Goal: Obtain resource: Obtain resource

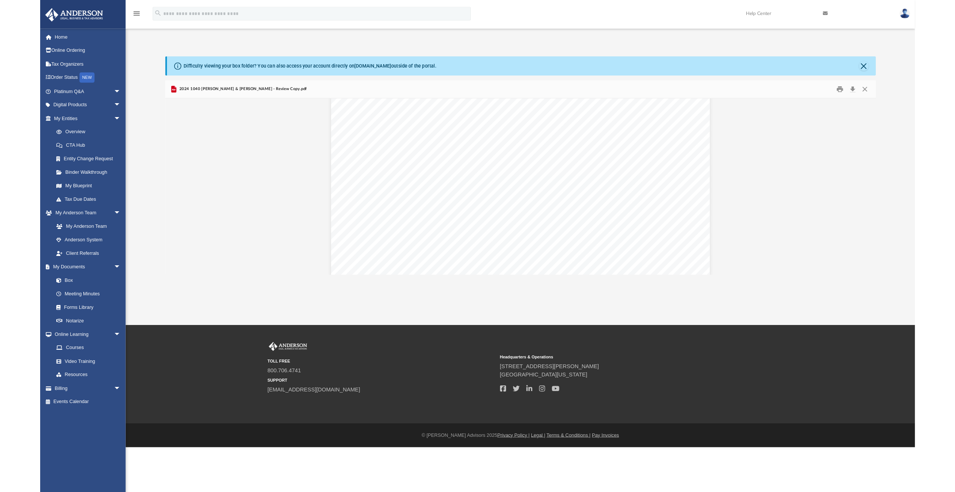
scroll to position [4405, 0]
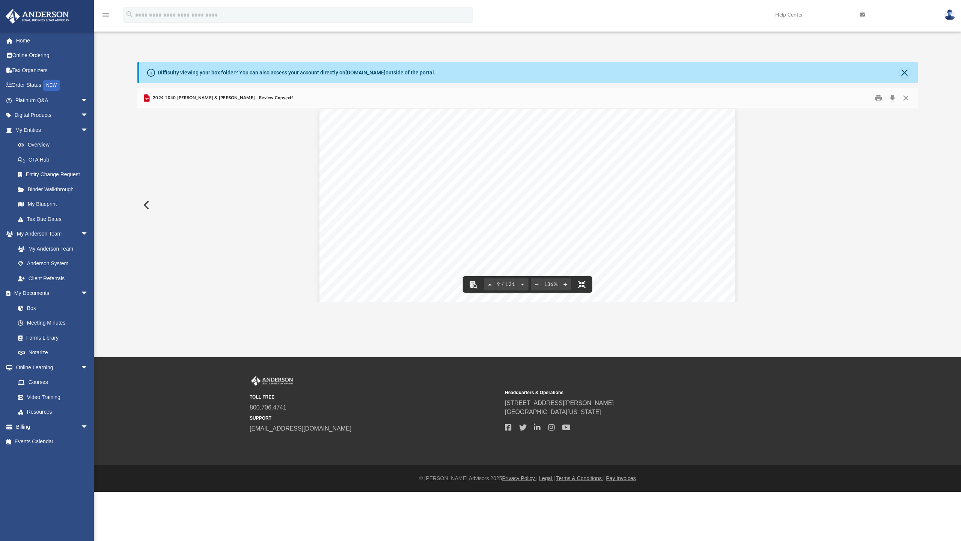
drag, startPoint x: 536, startPoint y: 524, endPoint x: 530, endPoint y: 472, distance: 52.5
click at [573, 292] on button "File preview" at bounding box center [581, 284] width 17 height 17
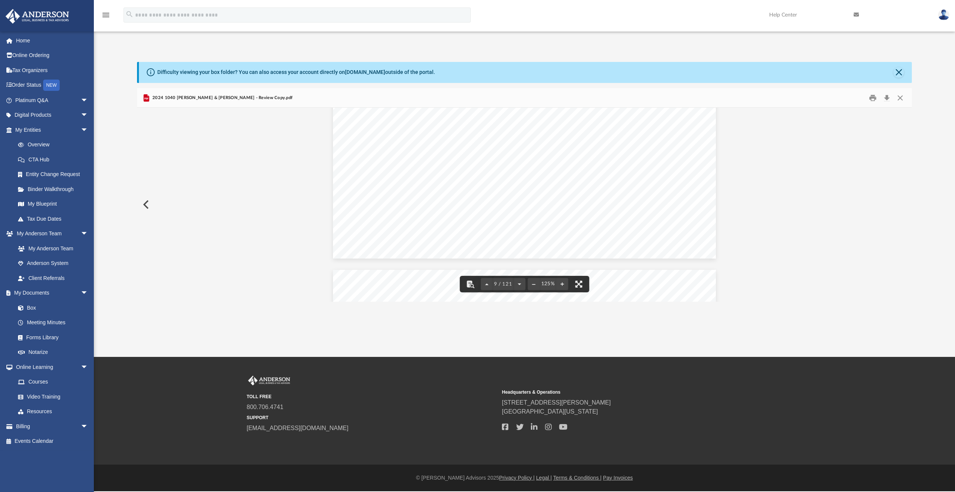
scroll to position [4055, 0]
click at [898, 100] on button "Close" at bounding box center [901, 98] width 14 height 12
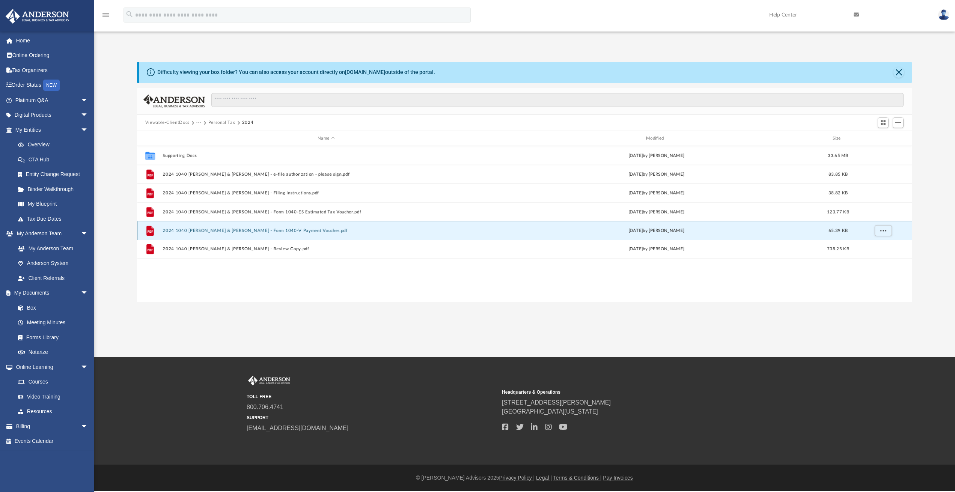
click at [271, 229] on button "2024 1040 [PERSON_NAME] & [PERSON_NAME] - Form 1040-V Payment Voucher.pdf" at bounding box center [326, 230] width 327 height 5
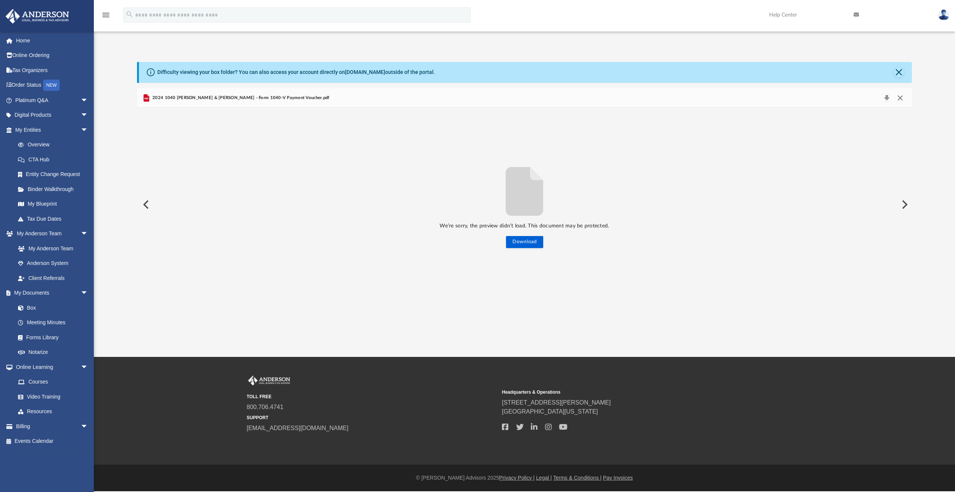
click at [902, 98] on button "Close" at bounding box center [901, 98] width 14 height 11
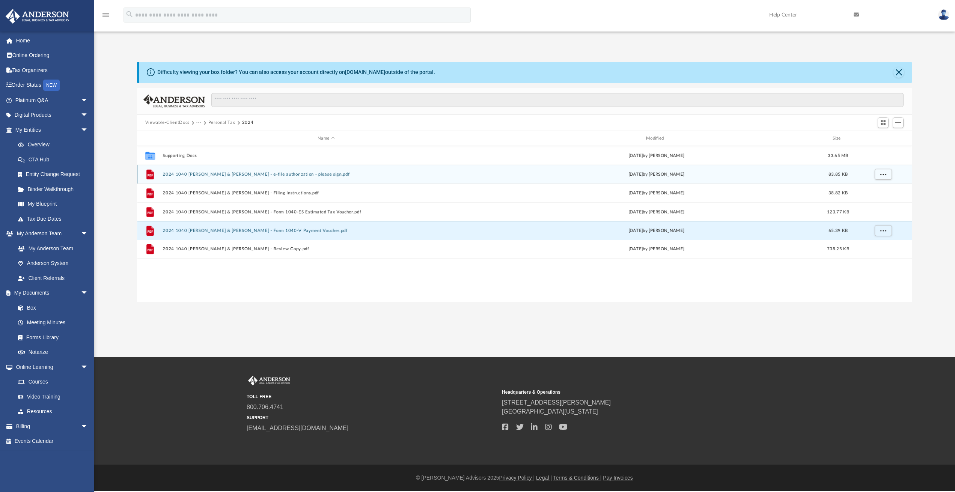
scroll to position [165, 769]
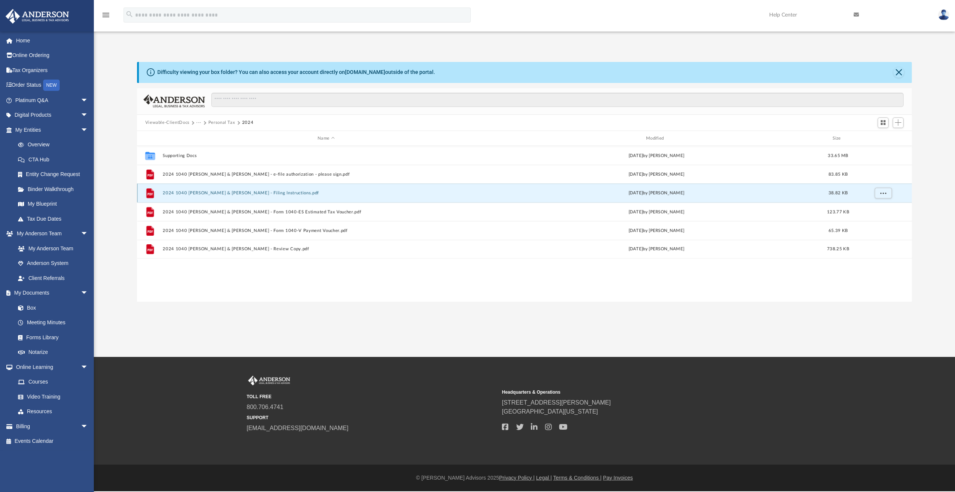
click at [272, 191] on button "2024 1040 [PERSON_NAME] & [PERSON_NAME] - Filing Instructions.pdf" at bounding box center [326, 193] width 327 height 5
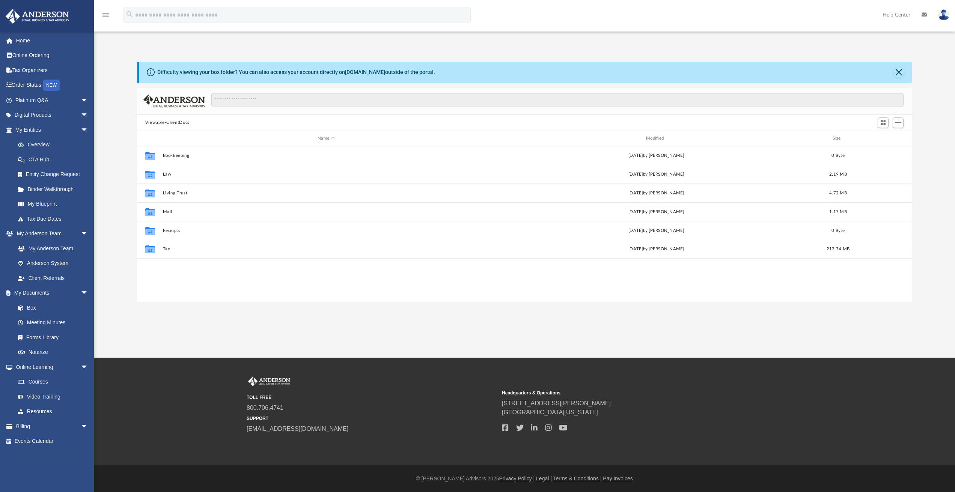
scroll to position [165, 769]
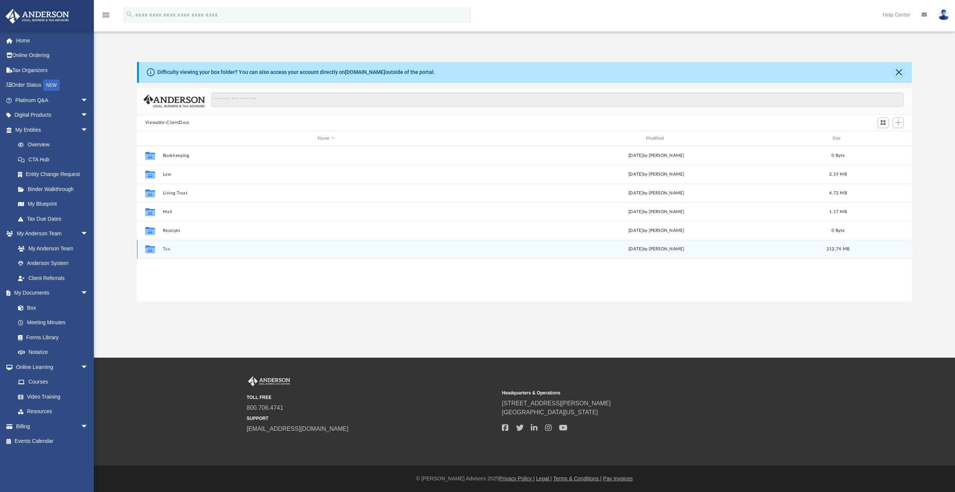
click at [168, 246] on div "Collaborated Folder Tax [DATE] by [PERSON_NAME] 212.74 MB" at bounding box center [524, 249] width 775 height 19
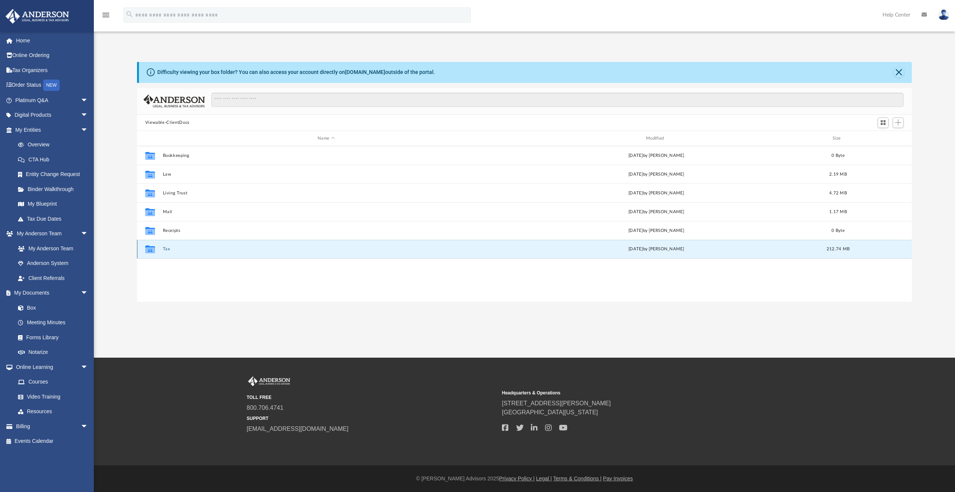
click at [170, 247] on button "Tax" at bounding box center [326, 249] width 327 height 5
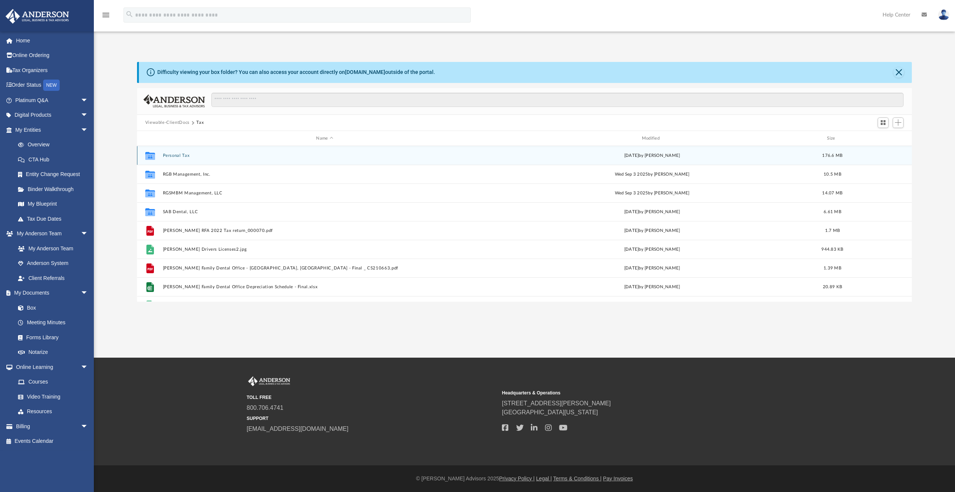
click at [198, 154] on button "Personal Tax" at bounding box center [325, 155] width 324 height 5
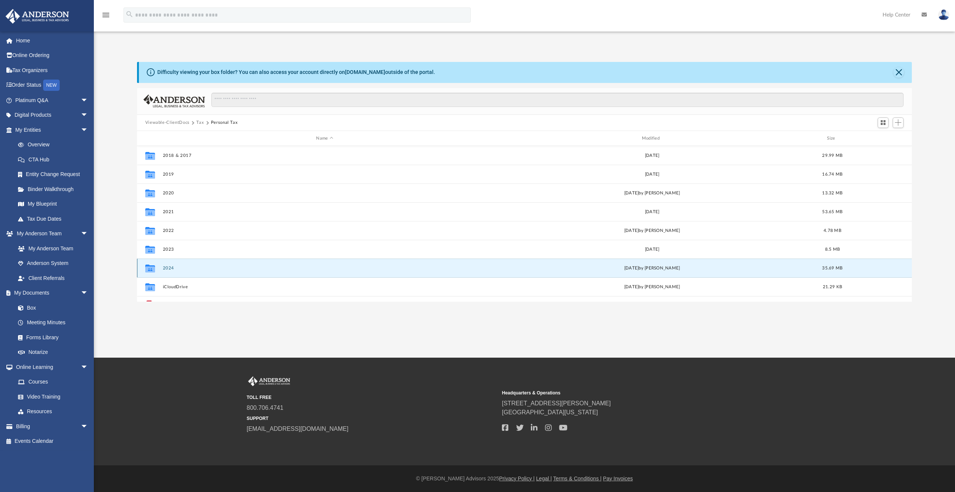
click at [171, 266] on button "2024" at bounding box center [325, 268] width 324 height 5
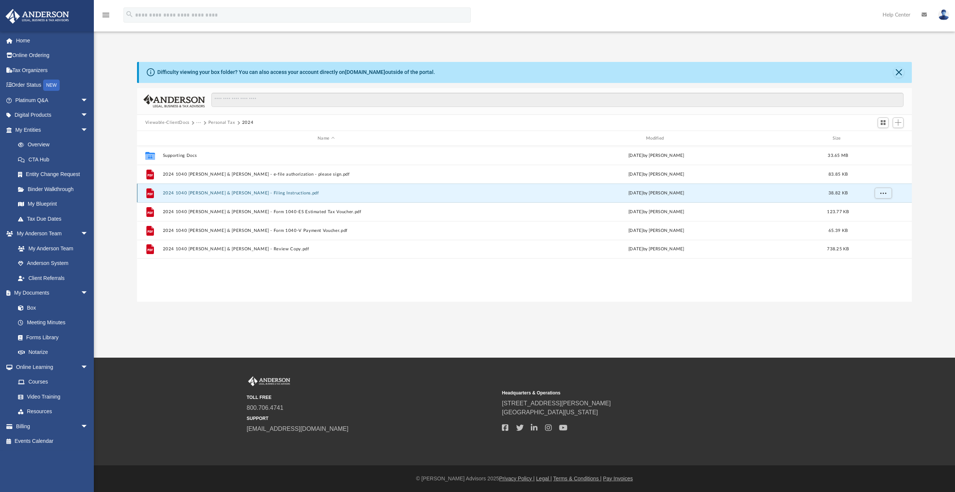
click at [268, 192] on button "2024 1040 [PERSON_NAME] & [PERSON_NAME] - Filing Instructions.pdf" at bounding box center [326, 193] width 327 height 5
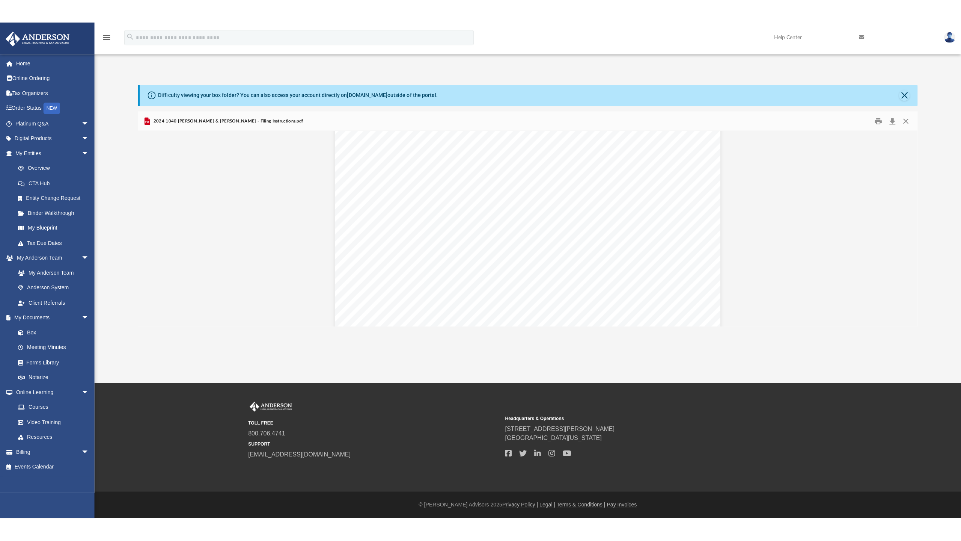
scroll to position [0, 0]
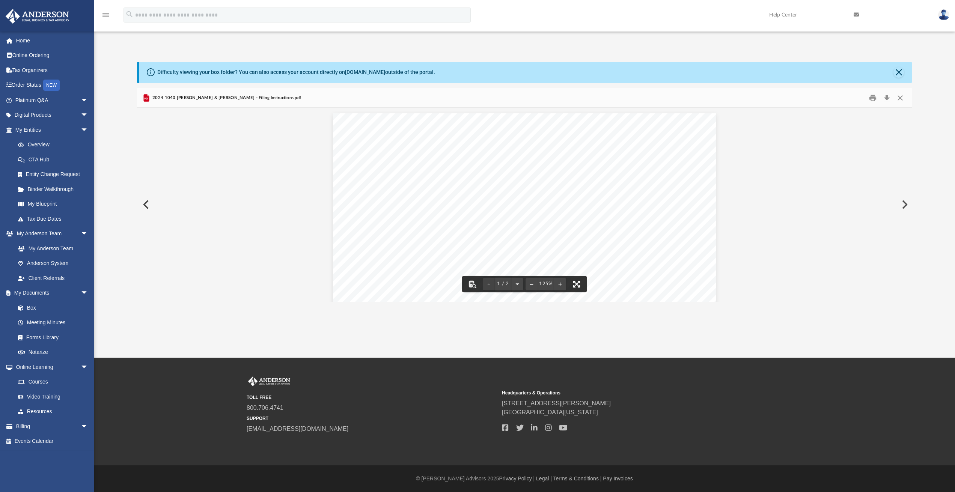
click at [578, 282] on button "File preview" at bounding box center [576, 284] width 17 height 17
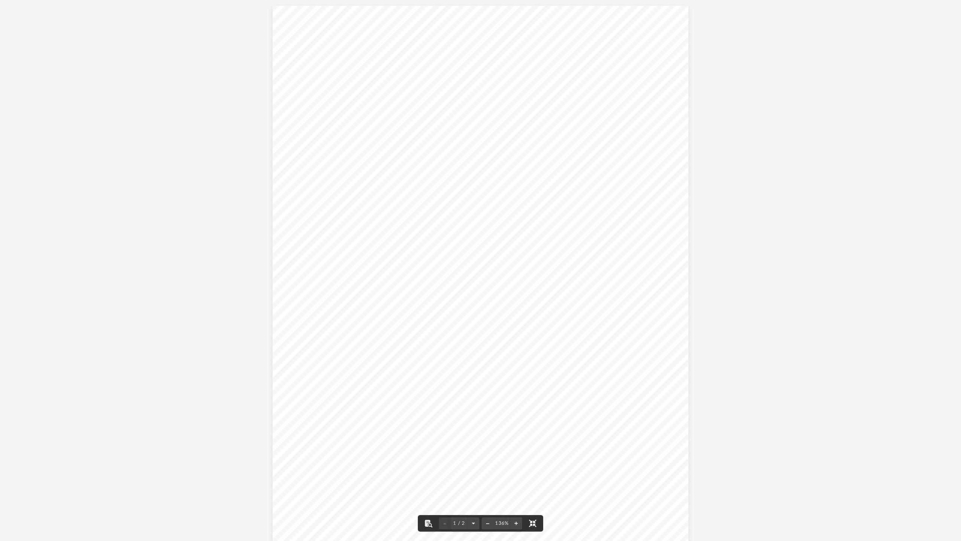
click at [533, 492] on button "File preview" at bounding box center [532, 523] width 17 height 17
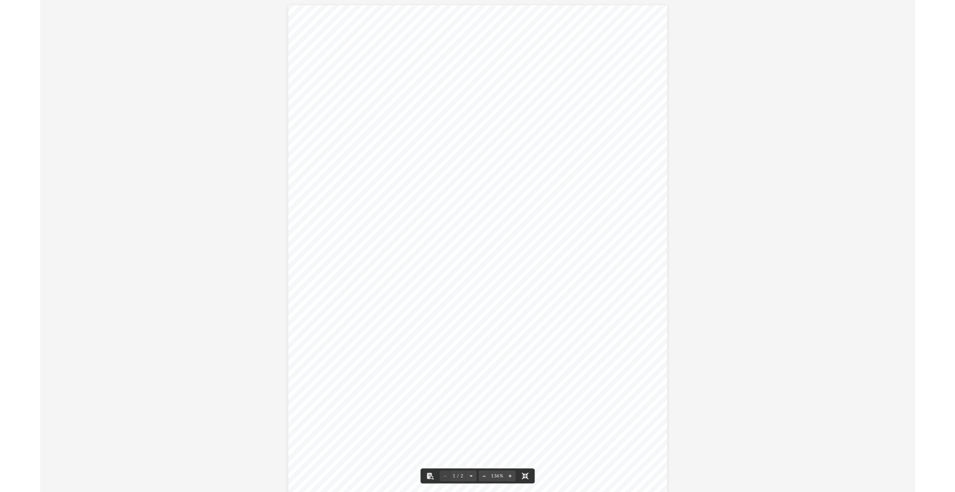
scroll to position [165, 769]
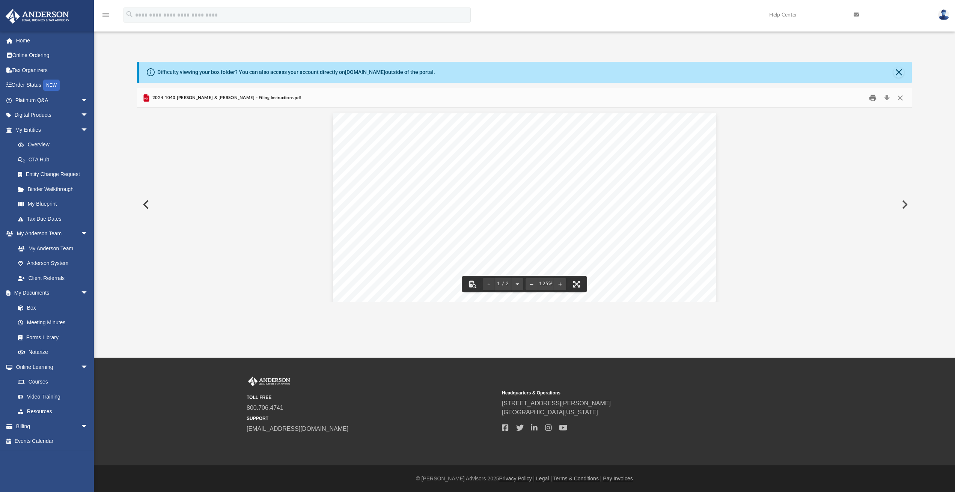
click at [872, 98] on button "Print" at bounding box center [872, 98] width 15 height 12
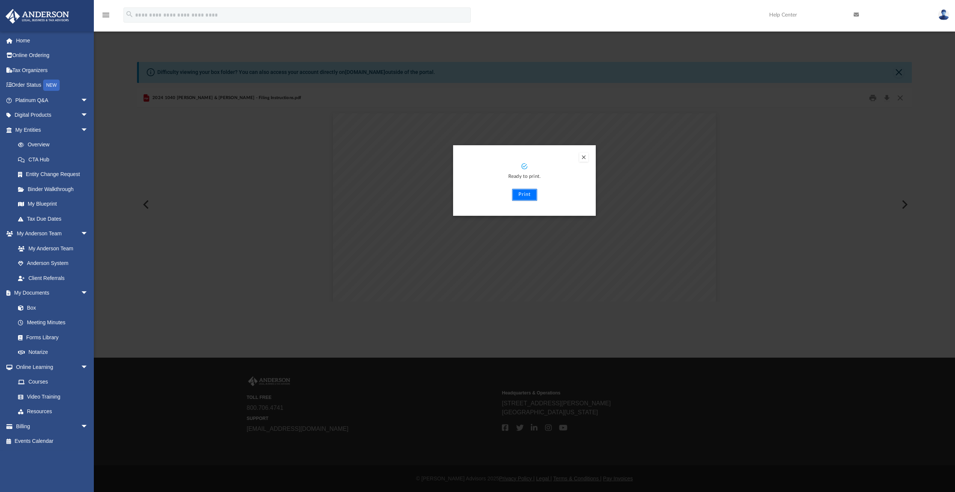
click at [524, 193] on button "Print" at bounding box center [524, 195] width 25 height 12
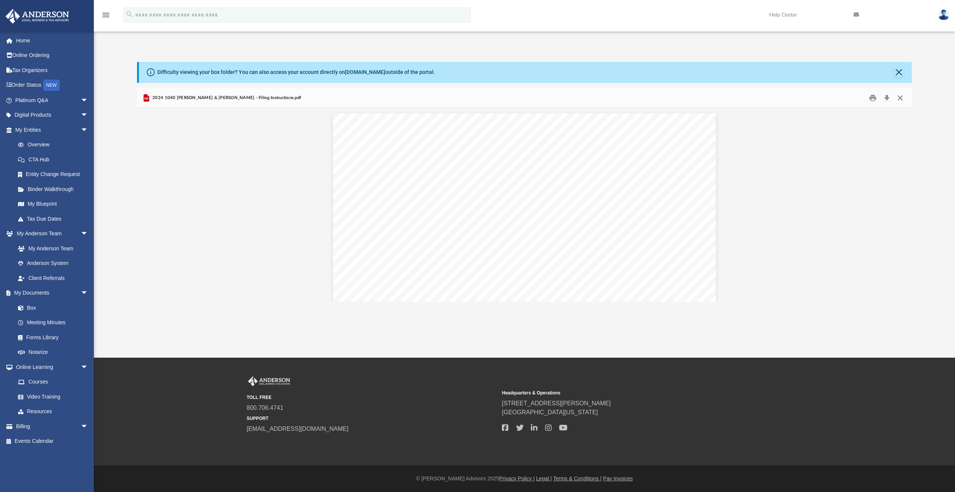
click at [898, 97] on button "Close" at bounding box center [901, 98] width 14 height 12
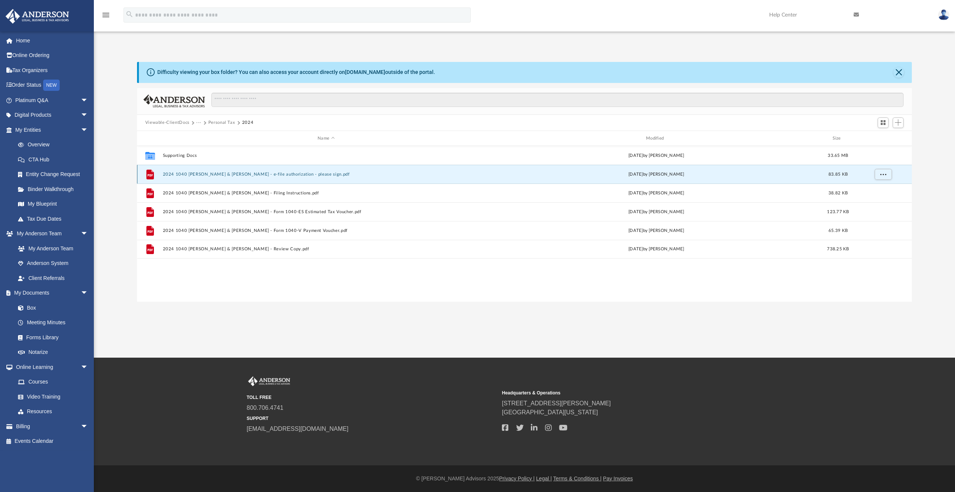
click at [232, 175] on button "2024 1040 [PERSON_NAME] & [PERSON_NAME] - e-file authorization - please sign.pdf" at bounding box center [326, 174] width 327 height 5
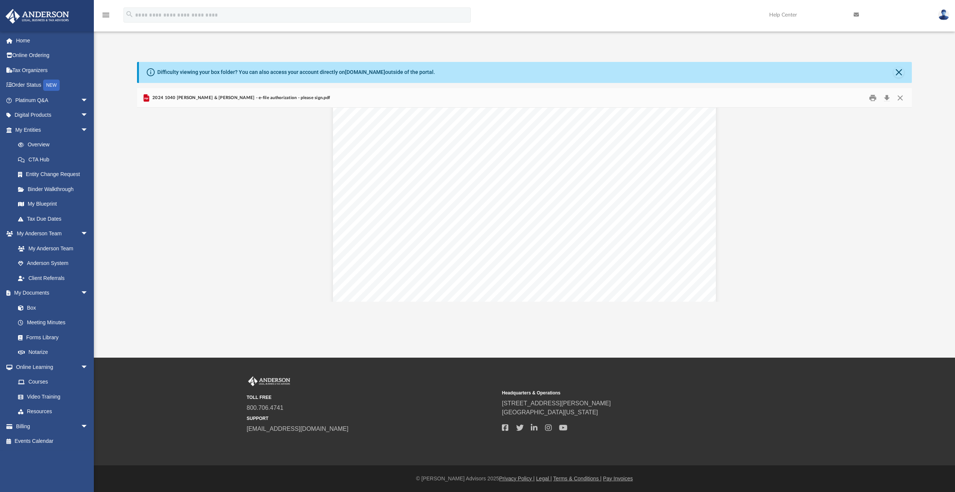
scroll to position [313, 0]
click at [904, 202] on button "Preview" at bounding box center [904, 204] width 17 height 21
click at [903, 205] on button "Preview" at bounding box center [904, 204] width 17 height 21
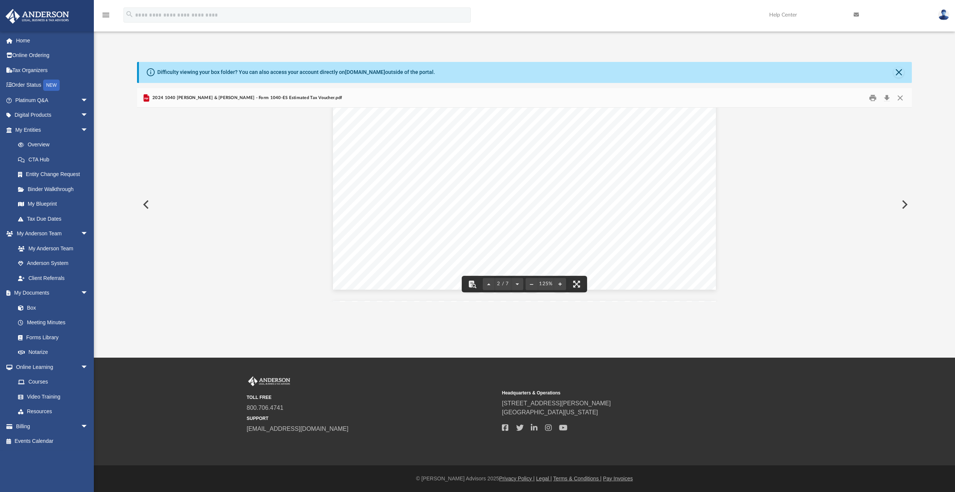
click at [903, 205] on button "Preview" at bounding box center [904, 204] width 17 height 21
click at [904, 205] on button "Preview" at bounding box center [904, 204] width 17 height 21
click at [902, 96] on button "Close" at bounding box center [901, 98] width 14 height 12
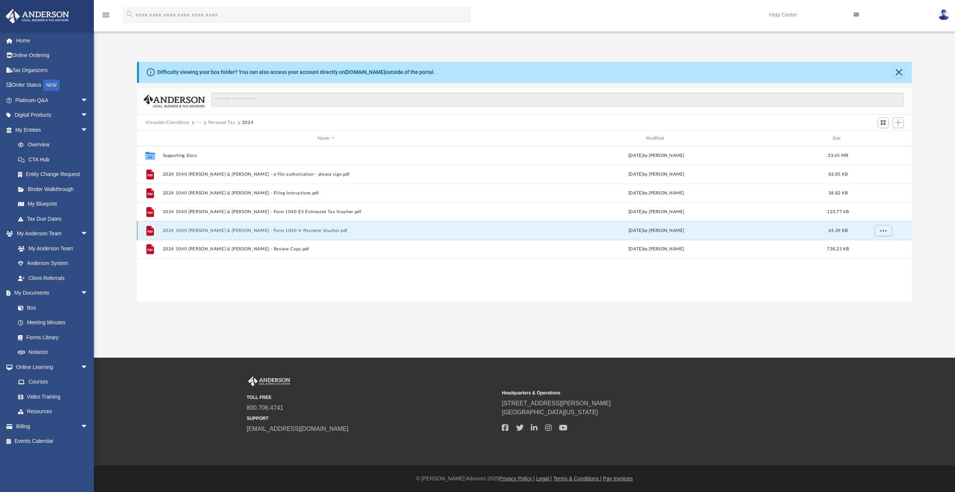
click at [249, 232] on button "2024 1040 [PERSON_NAME] & [PERSON_NAME] - Form 1040-V Payment Voucher.pdf" at bounding box center [326, 230] width 327 height 5
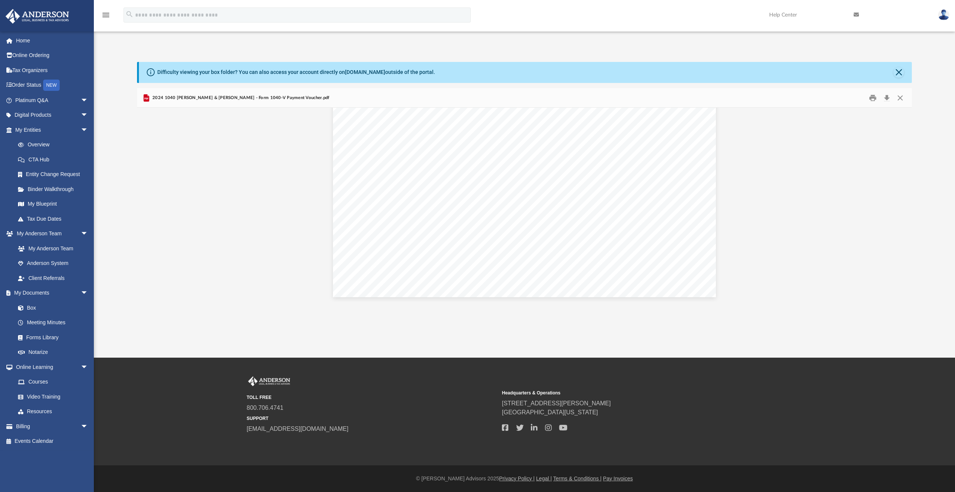
scroll to position [313, 0]
click at [874, 97] on button "Print" at bounding box center [872, 98] width 15 height 12
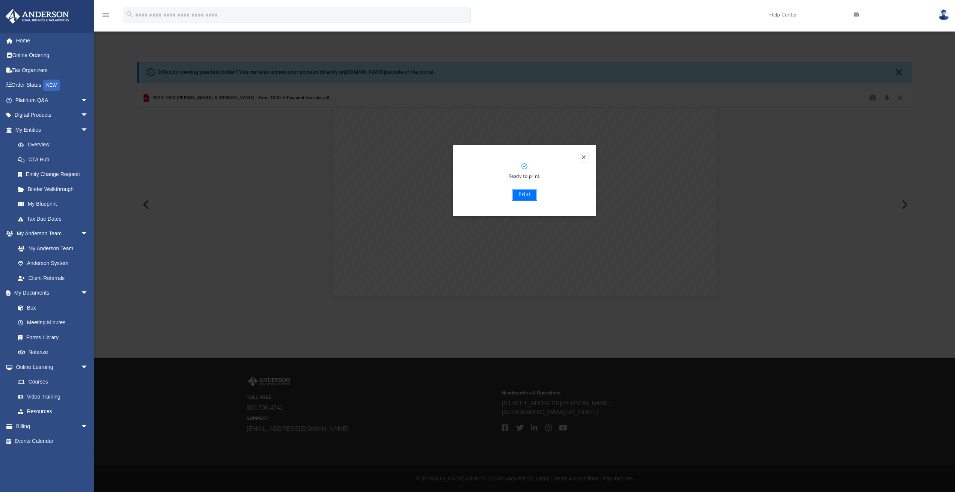
click at [524, 196] on button "Print" at bounding box center [524, 195] width 25 height 12
